Goal: Task Accomplishment & Management: Use online tool/utility

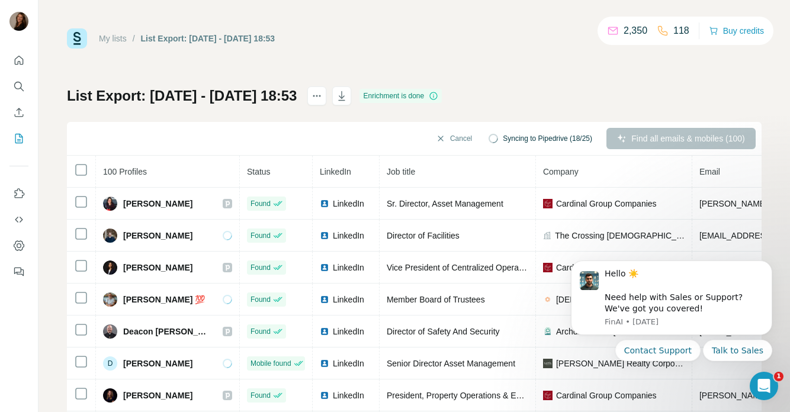
click at [518, 89] on div "List Export: [DATE] - [DATE] 18:53 Enrichment is done Cancel Syncing to Pipedri…" at bounding box center [414, 277] width 694 height 382
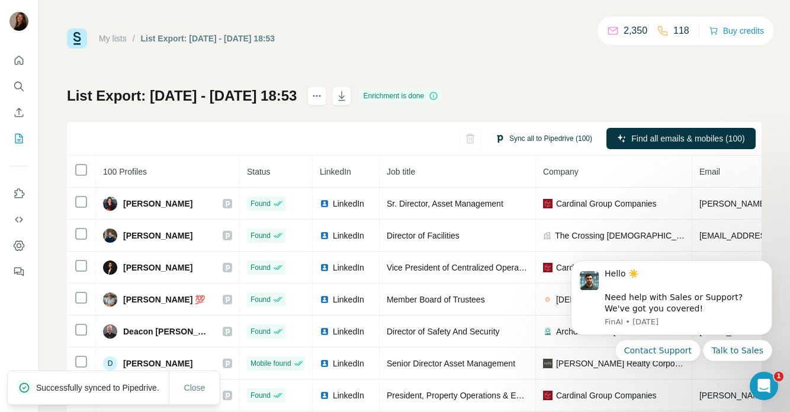
click at [514, 139] on button "Sync all to Pipedrive (100)" at bounding box center [544, 139] width 114 height 18
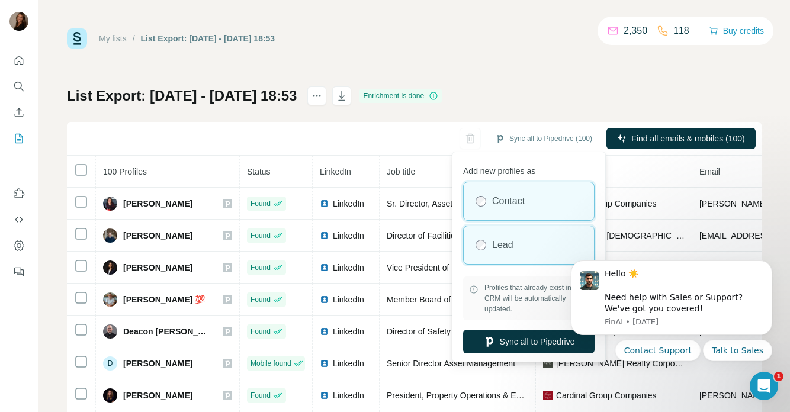
click at [504, 242] on label "Lead" at bounding box center [502, 245] width 21 height 14
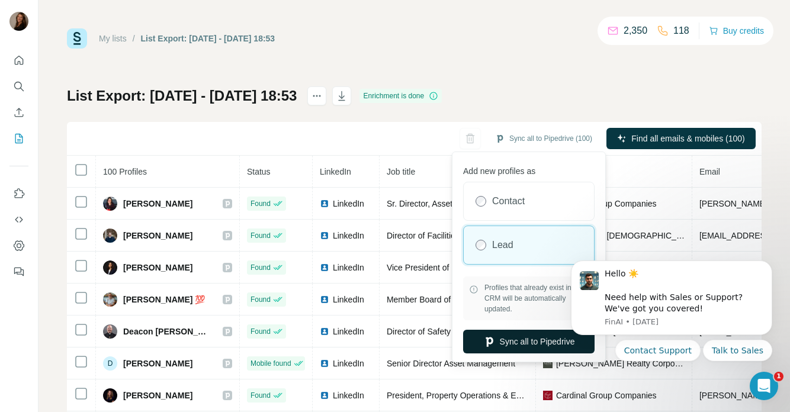
click at [535, 342] on button "Sync all to Pipedrive" at bounding box center [528, 342] width 131 height 24
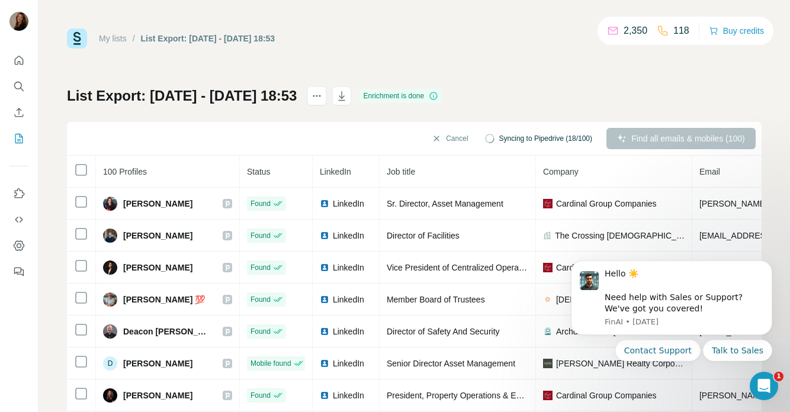
click at [549, 137] on span "Syncing to Pipedrive (18/100)" at bounding box center [545, 138] width 93 height 11
click at [531, 85] on div "My lists / List Export: [DATE] - [DATE] 18:53 2,350 118 Buy credits List Export…" at bounding box center [414, 248] width 694 height 440
click at [537, 123] on div "Cancel Syncing to Pipedrive (59/100) Find all emails & mobiles (100)" at bounding box center [414, 139] width 694 height 34
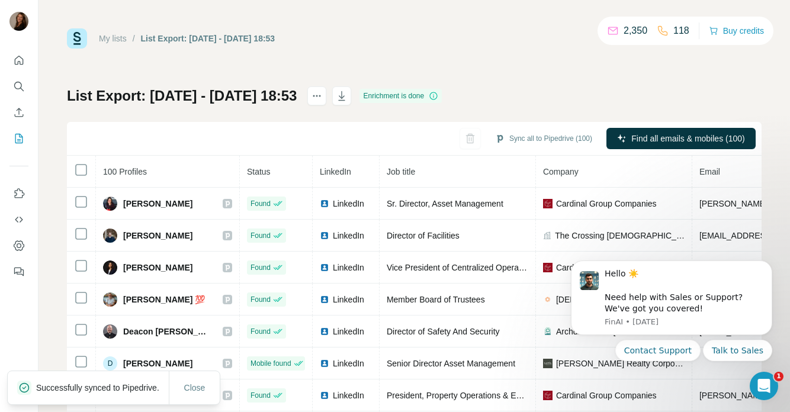
click at [567, 112] on div "List Export: [DATE] - [DATE] 18:53 Enrichment is done Sync all to Pipedrive (10…" at bounding box center [414, 277] width 694 height 382
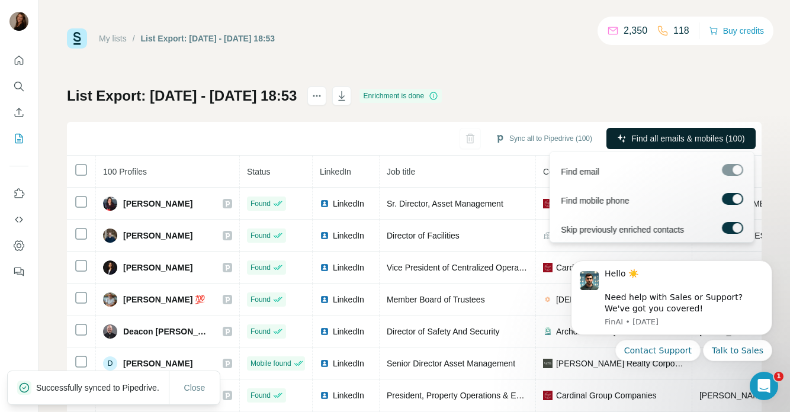
click at [660, 134] on span "Find all emails & mobiles (100)" at bounding box center [687, 139] width 113 height 12
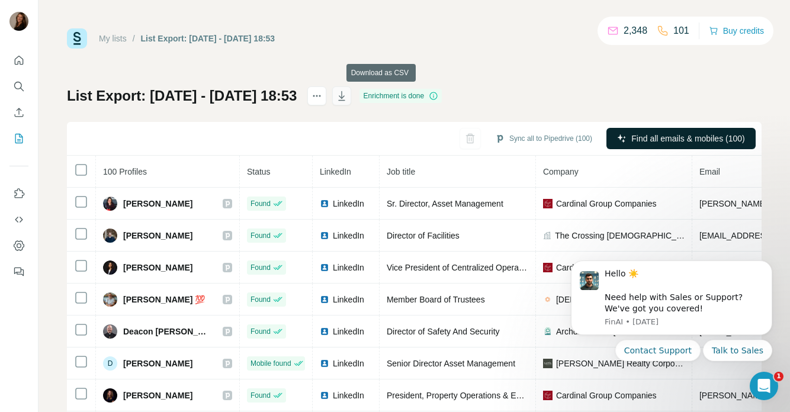
click at [347, 97] on icon "button" at bounding box center [342, 96] width 12 height 12
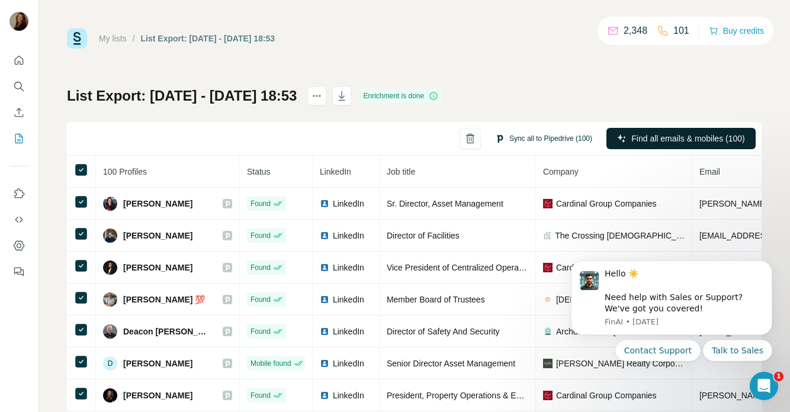
click at [516, 137] on button "Sync all to Pipedrive (100)" at bounding box center [544, 139] width 114 height 18
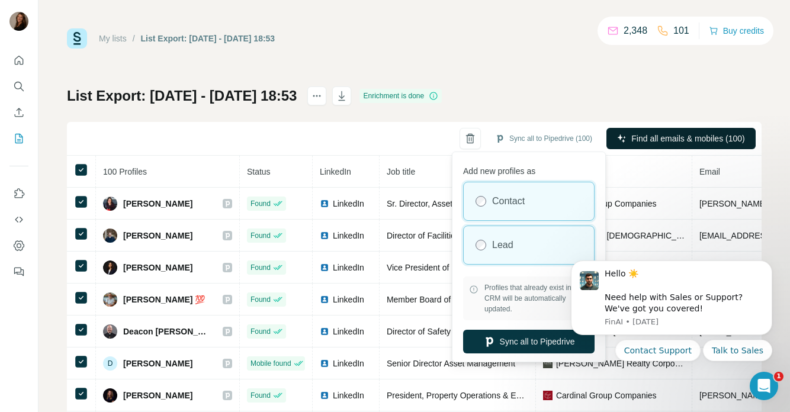
click at [487, 243] on div "Lead" at bounding box center [529, 245] width 130 height 38
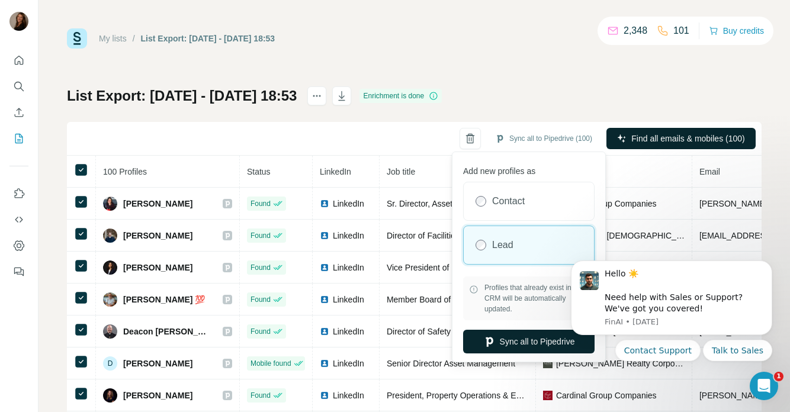
click at [504, 340] on button "Sync all to Pipedrive" at bounding box center [528, 342] width 131 height 24
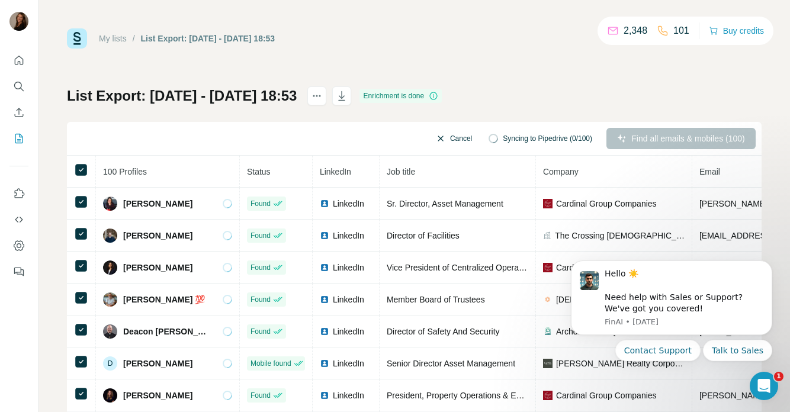
click at [436, 134] on icon "button" at bounding box center [440, 138] width 9 height 9
click at [438, 137] on icon "button" at bounding box center [440, 138] width 5 height 5
